Goal: Communication & Community: Answer question/provide support

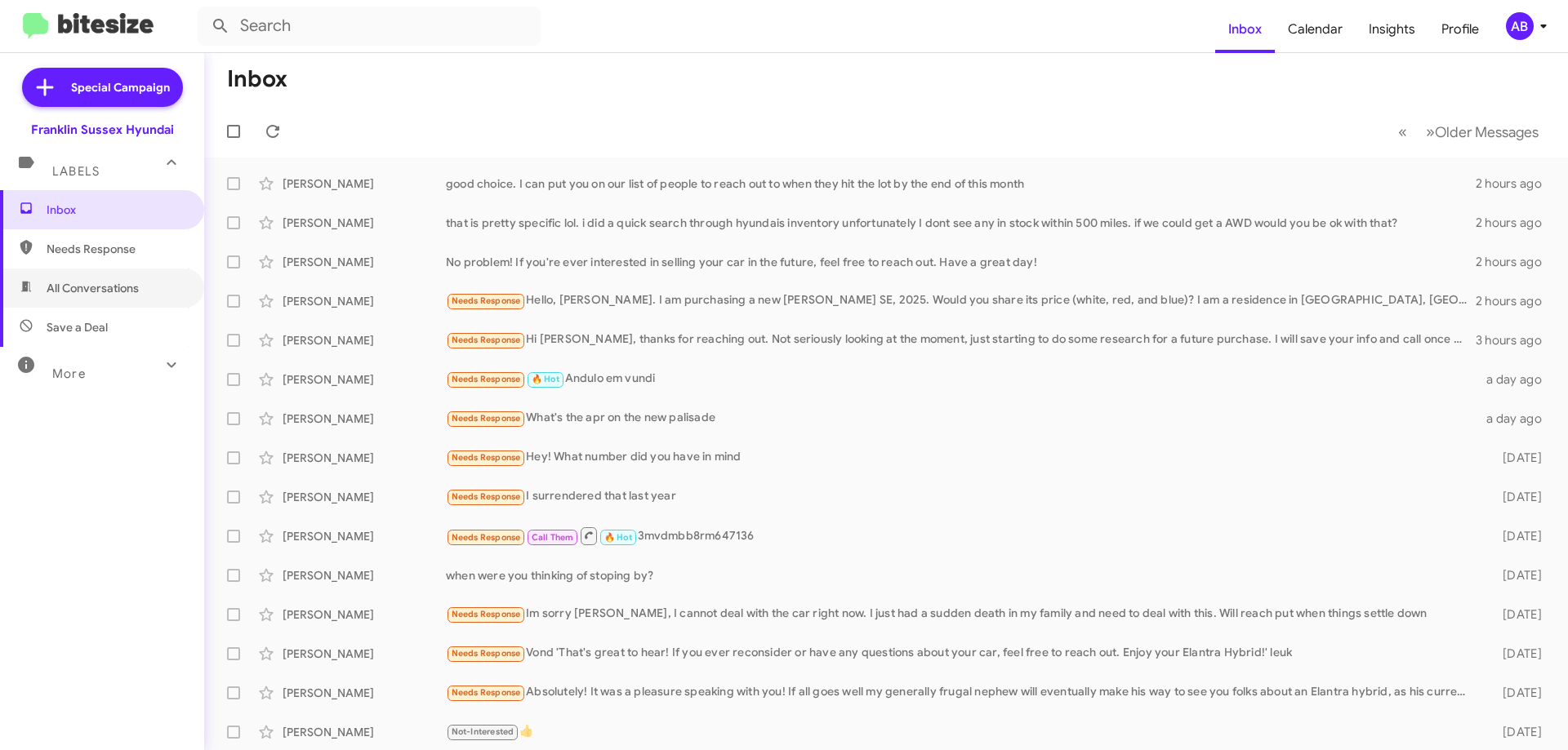
click at [134, 273] on span "All Conversations" at bounding box center [101, 288] width 204 height 39
type input "in:all-conversations"
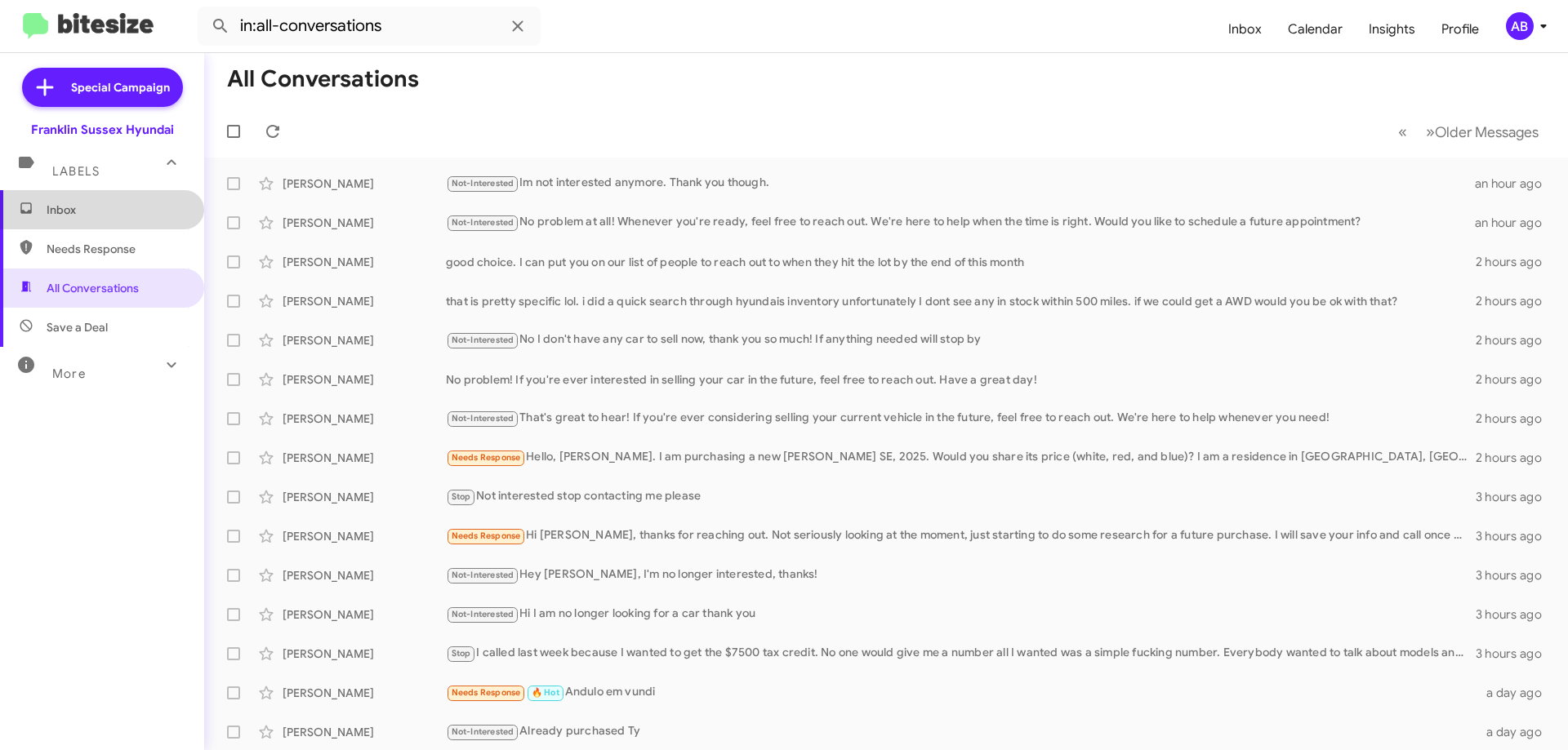
click at [109, 198] on span "Inbox" at bounding box center [101, 210] width 204 height 39
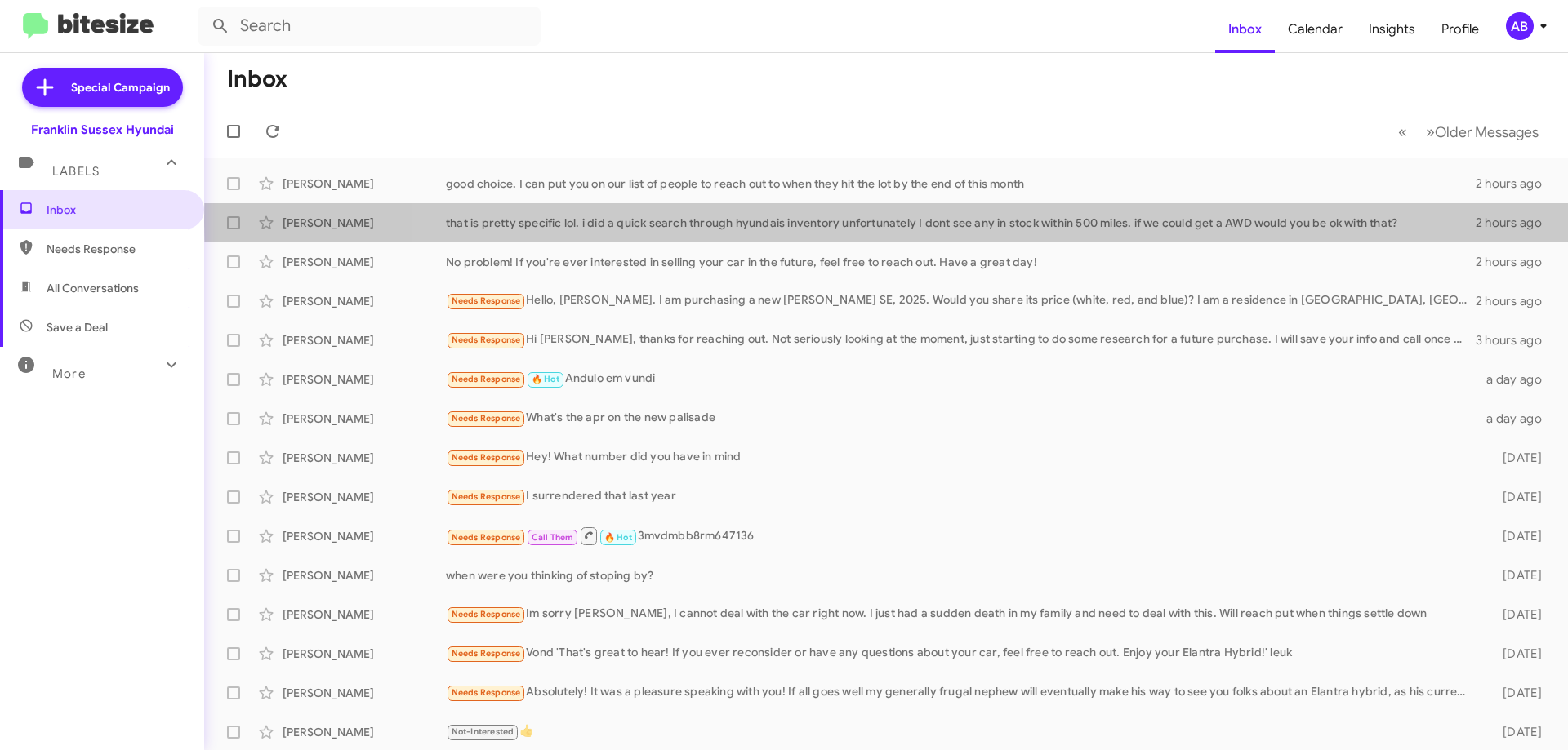
click at [958, 222] on div "that is pretty specific lol. i did a quick search through hyundais inventory un…" at bounding box center [960, 222] width 1030 height 16
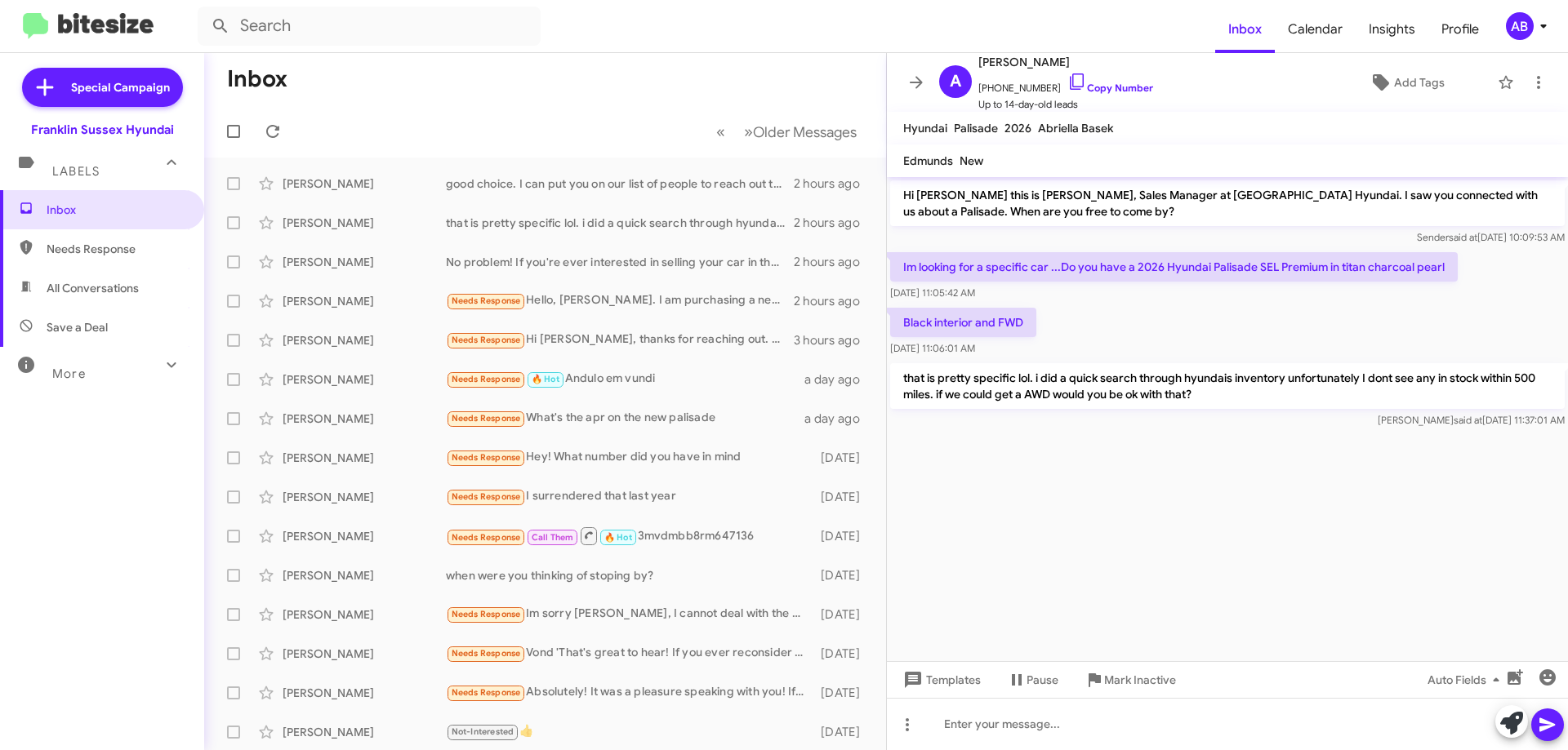
click at [925, 83] on icon at bounding box center [917, 83] width 20 height 20
